Goal: Information Seeking & Learning: Learn about a topic

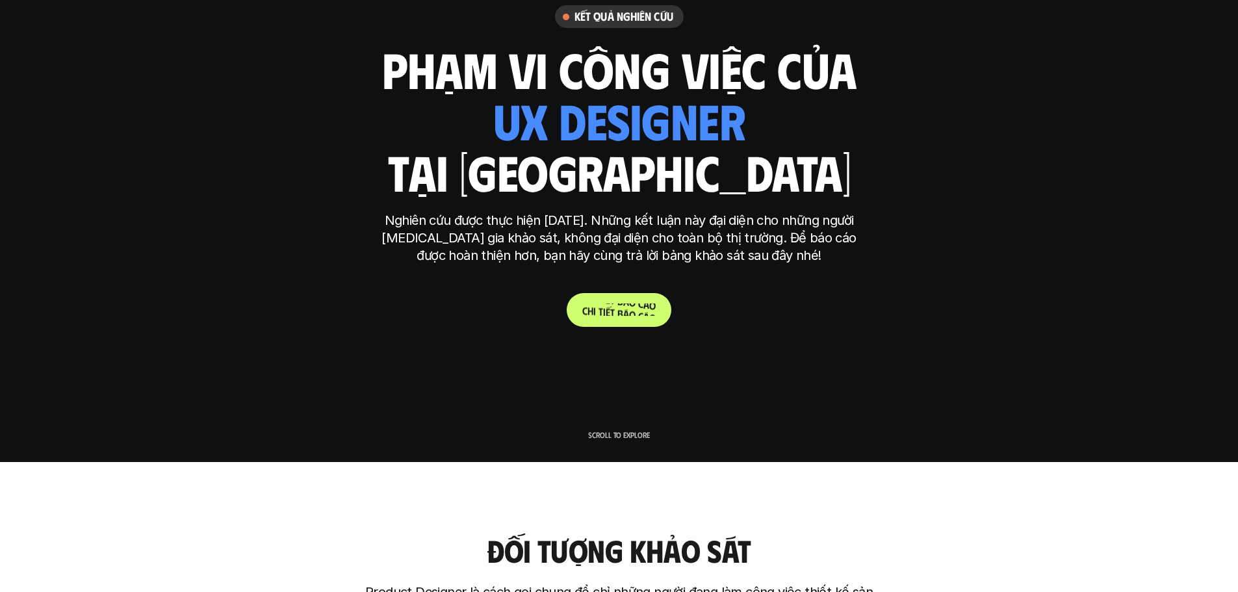
click at [633, 312] on p "C h i t i ế t b á o c á o" at bounding box center [618, 309] width 73 height 12
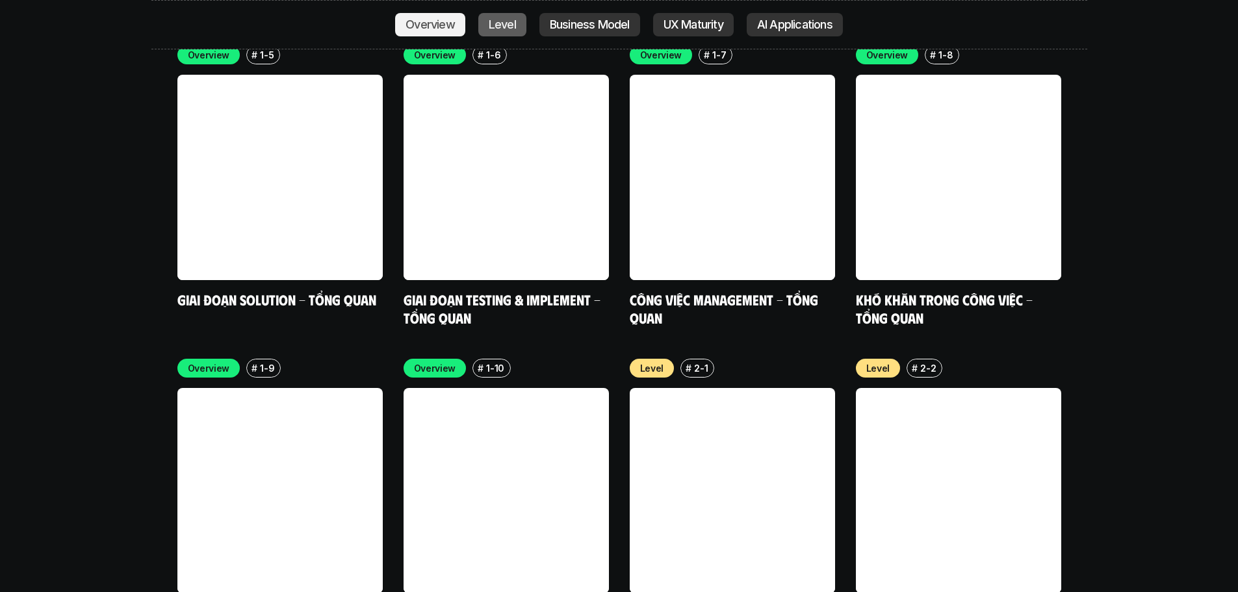
scroll to position [4244, 0]
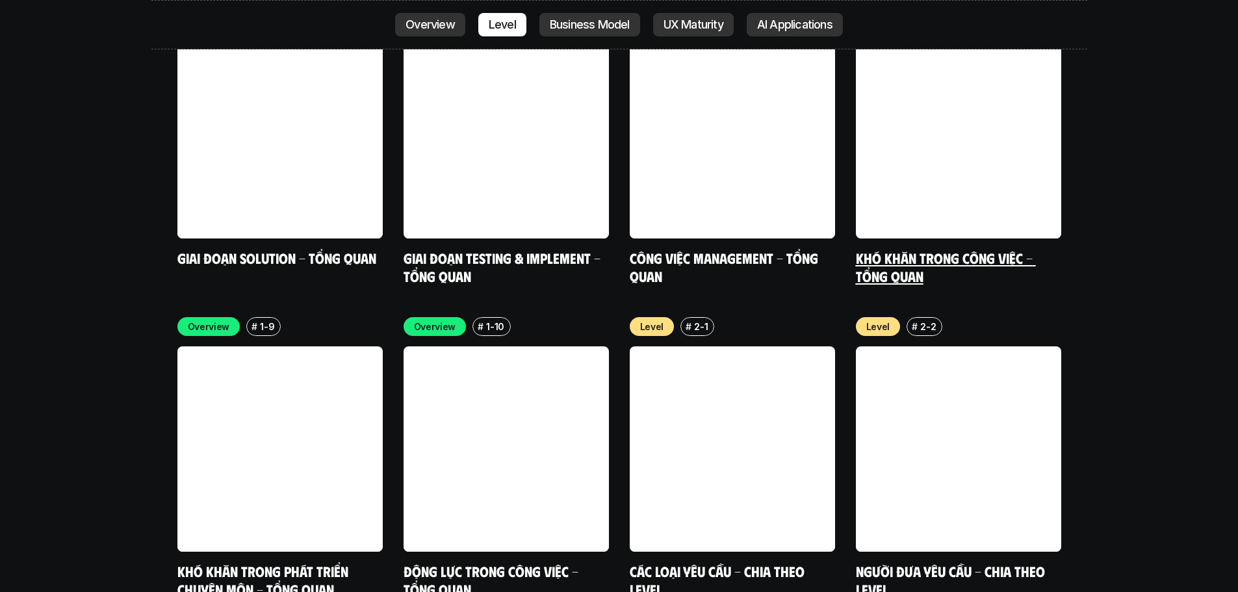
click at [910, 249] on link "Khó khăn trong công việc - Tổng quan" at bounding box center [946, 267] width 180 height 36
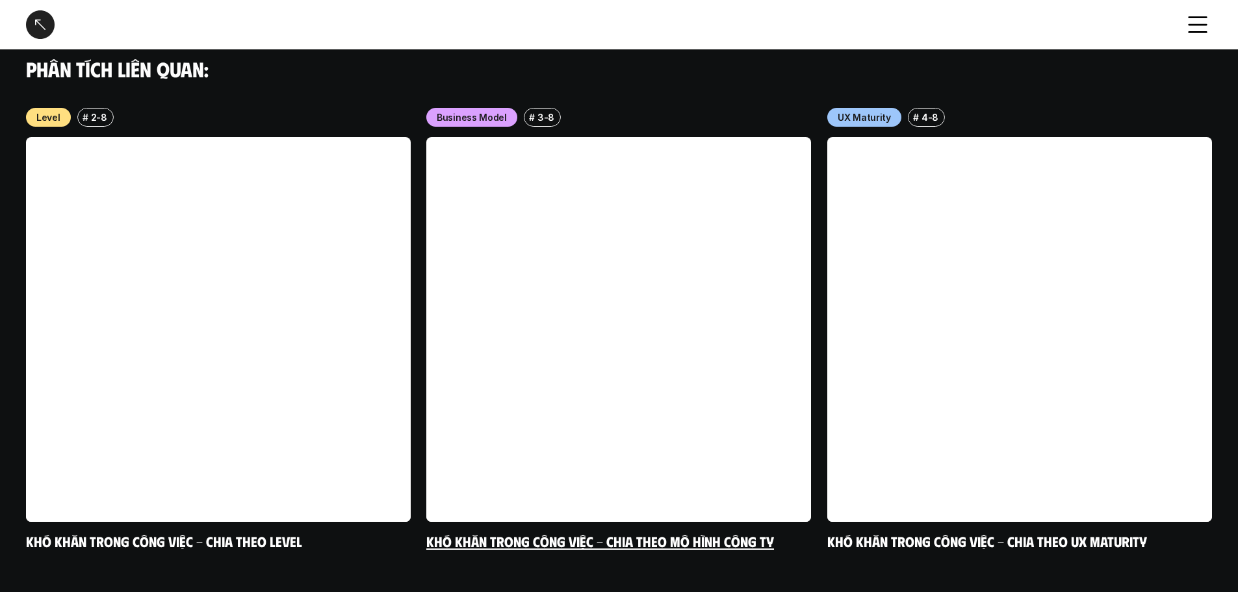
scroll to position [1371, 0]
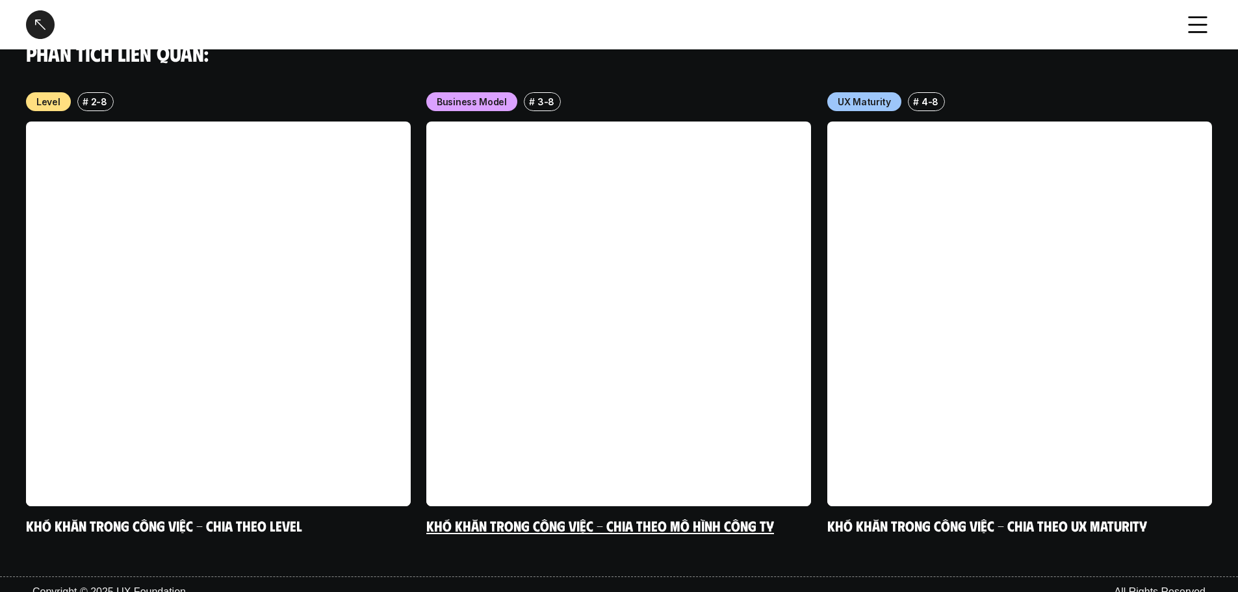
drag, startPoint x: 828, startPoint y: 248, endPoint x: 823, endPoint y: 262, distance: 14.4
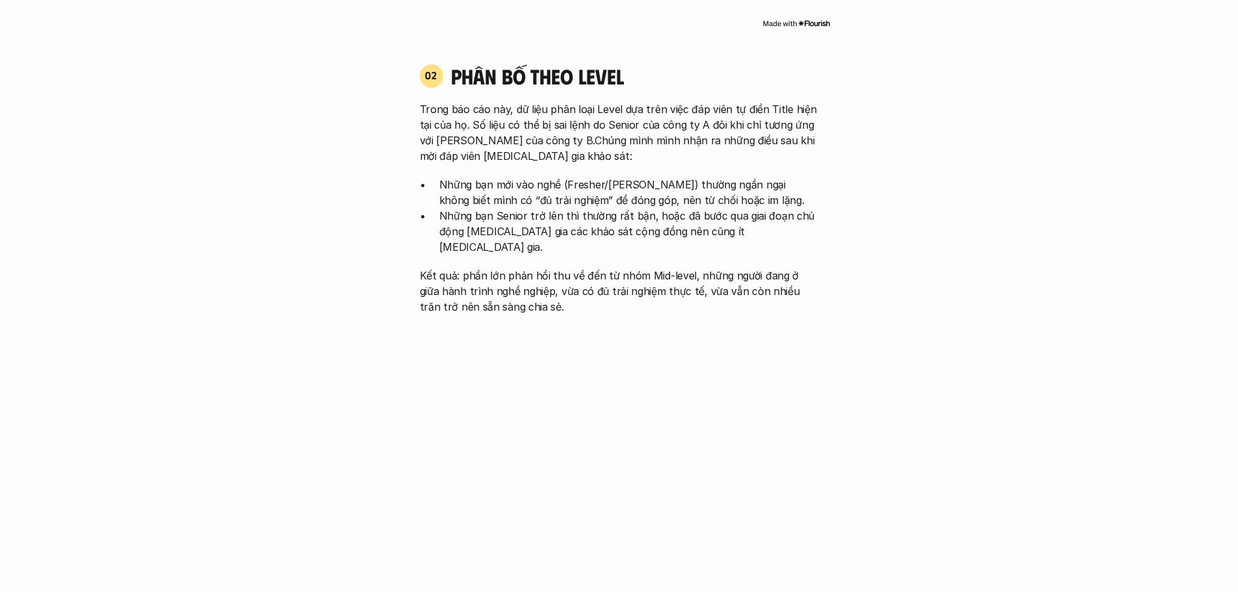
scroll to position [3529, 0]
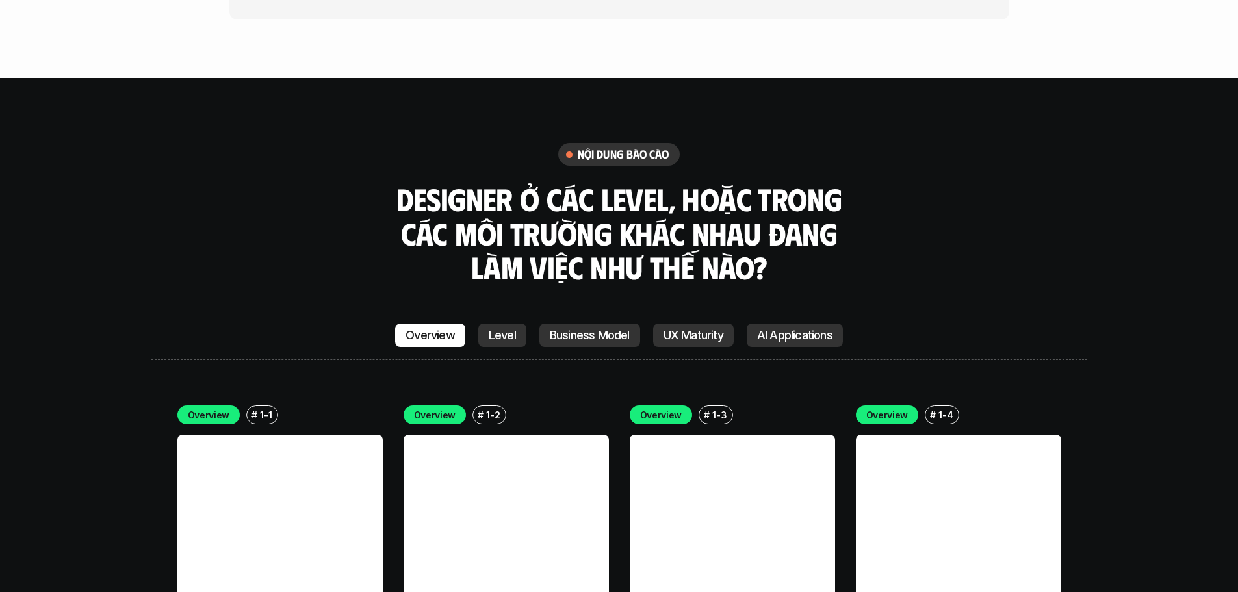
click at [795, 324] on link "AI Applications" at bounding box center [794, 335] width 96 height 23
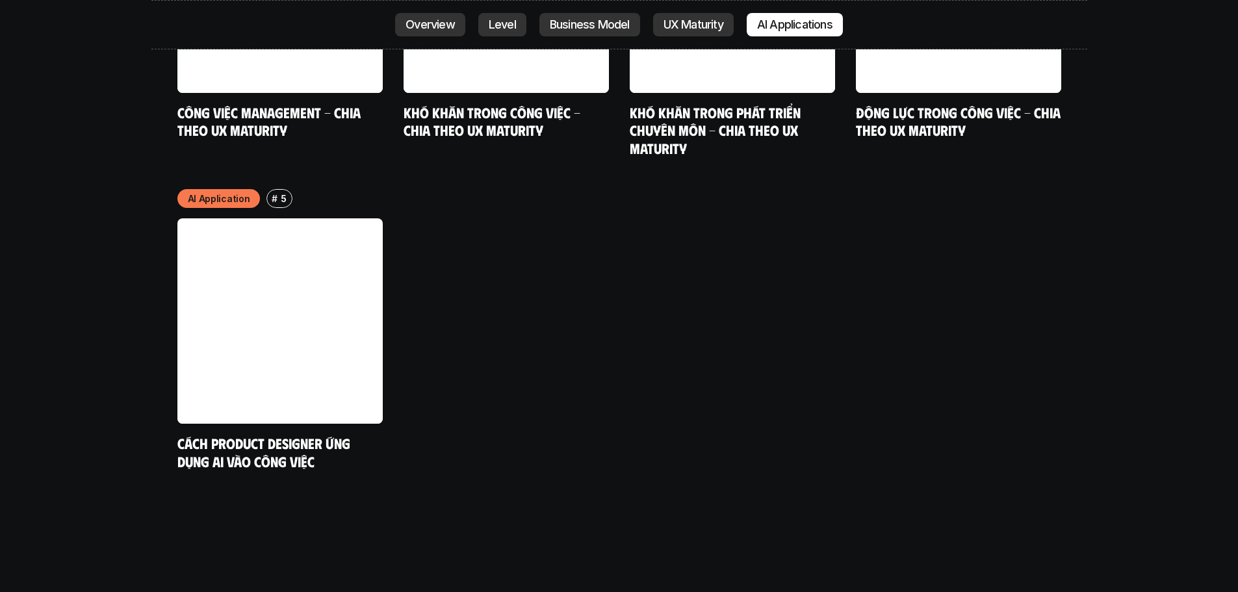
scroll to position [6640, 0]
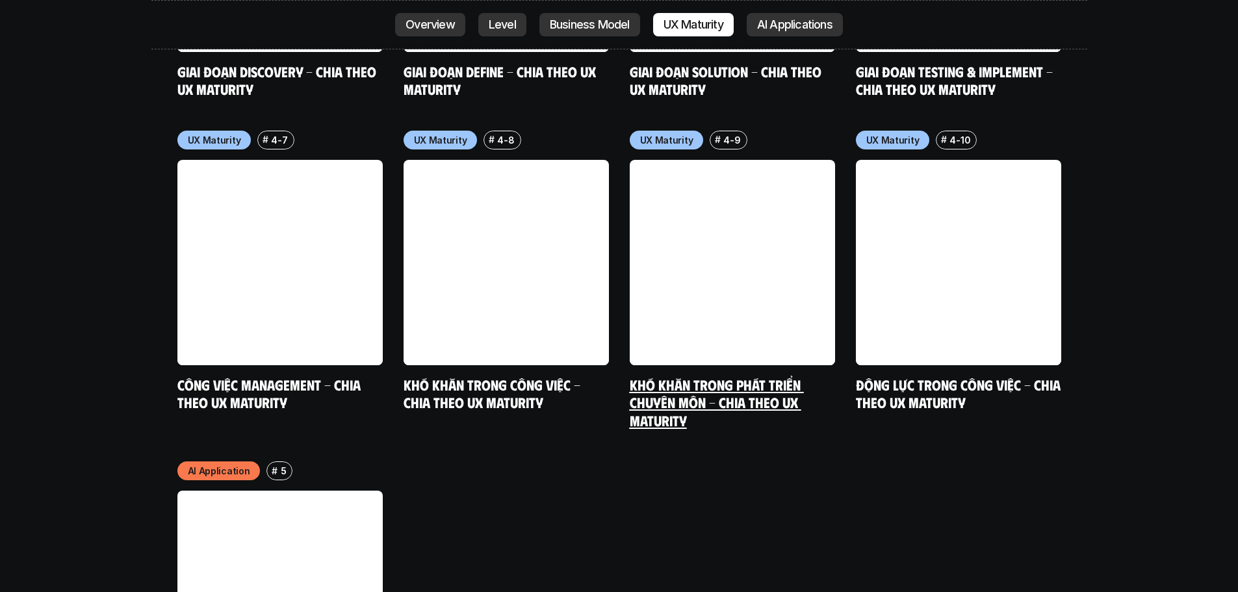
click at [674, 235] on link at bounding box center [732, 262] width 205 height 205
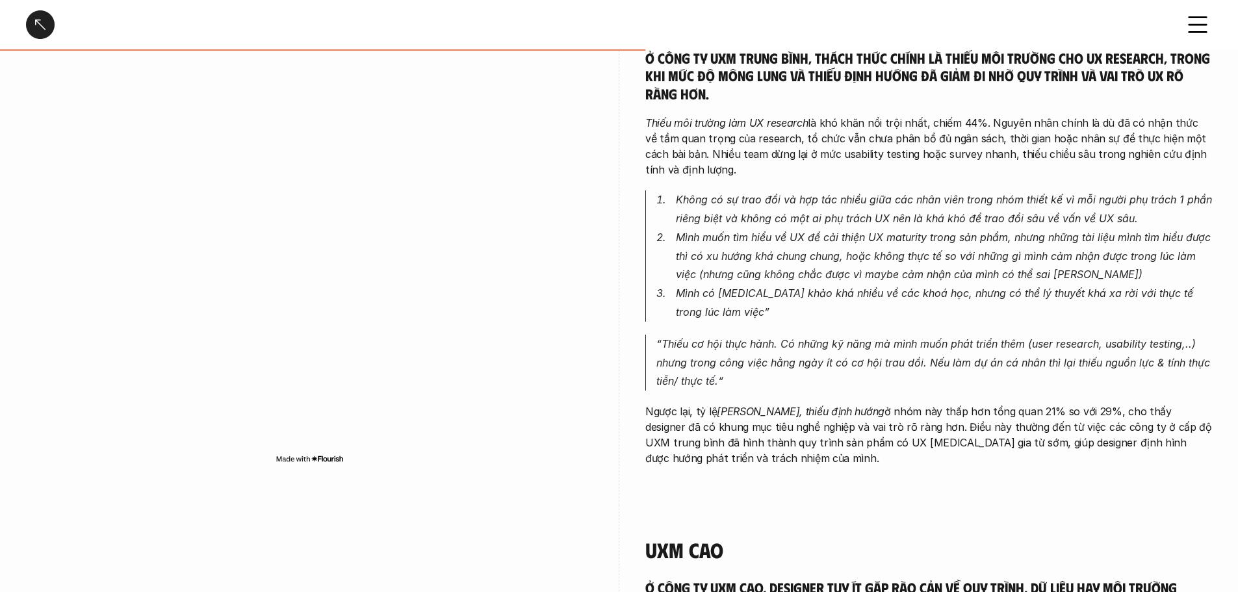
scroll to position [1299, 0]
